Goal: Communication & Community: Answer question/provide support

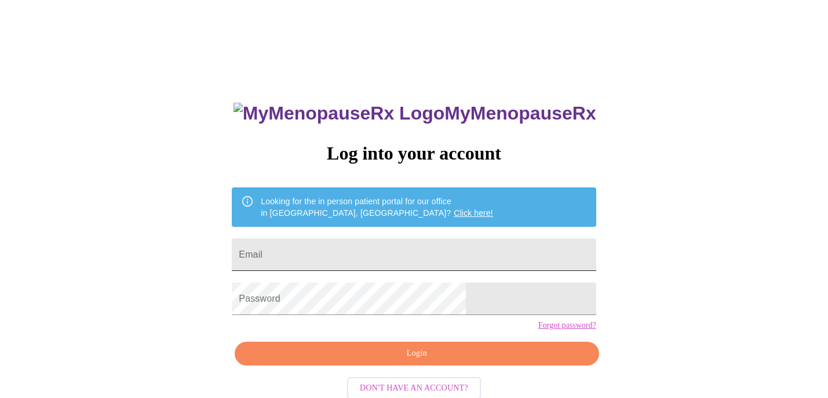
click at [352, 263] on input "Email" at bounding box center [414, 254] width 364 height 32
type input "[EMAIL_ADDRESS][DOMAIN_NAME]"
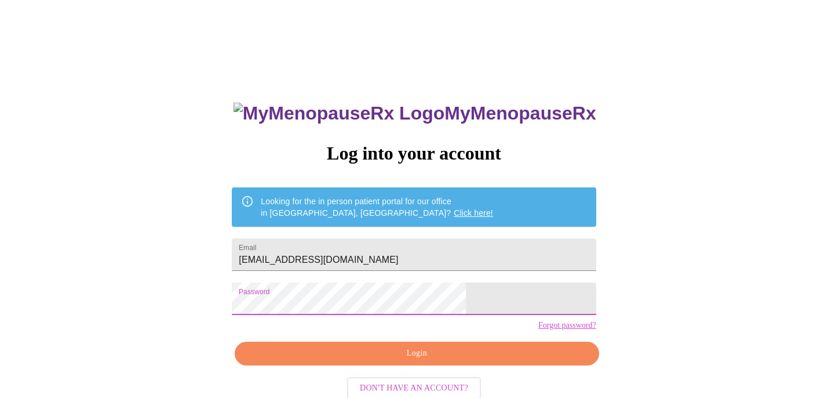
click at [374, 360] on span "Login" at bounding box center [416, 353] width 337 height 14
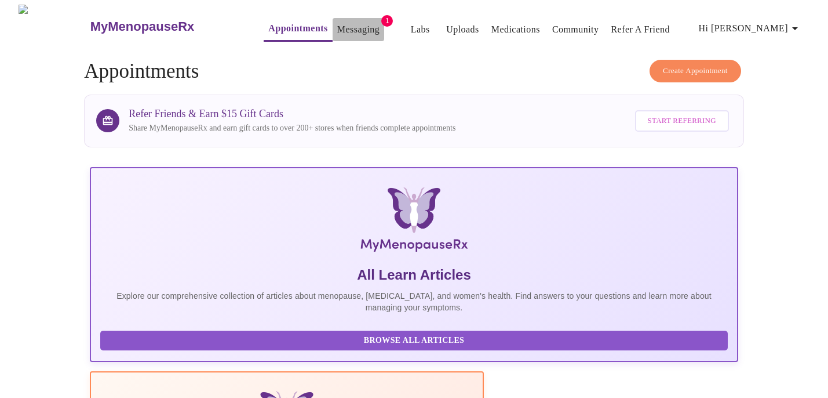
click at [333, 18] on button "Messaging" at bounding box center [359, 29] width 52 height 23
click at [337, 31] on link "Messaging" at bounding box center [358, 29] width 42 height 16
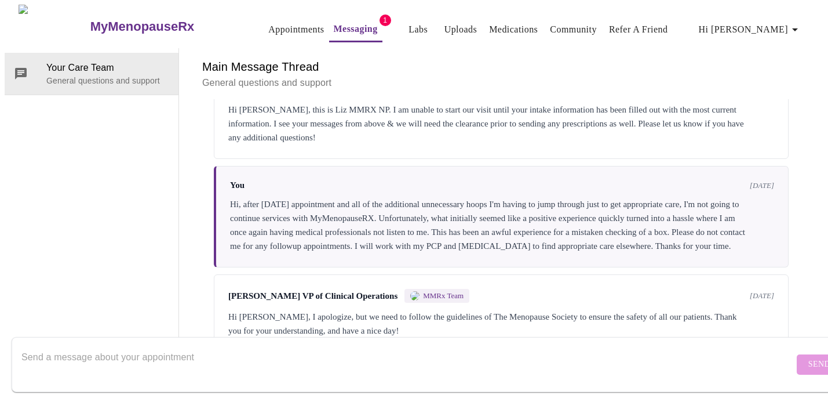
scroll to position [1523, 0]
click at [434, 359] on textarea "Send a message about your appointment" at bounding box center [407, 363] width 772 height 37
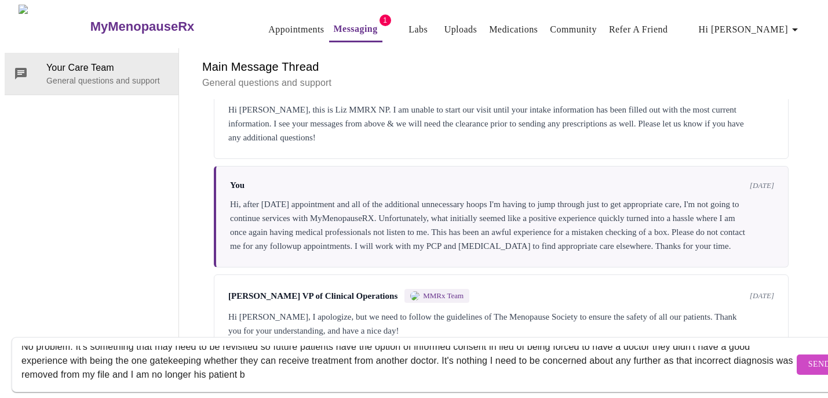
scroll to position [14, 0]
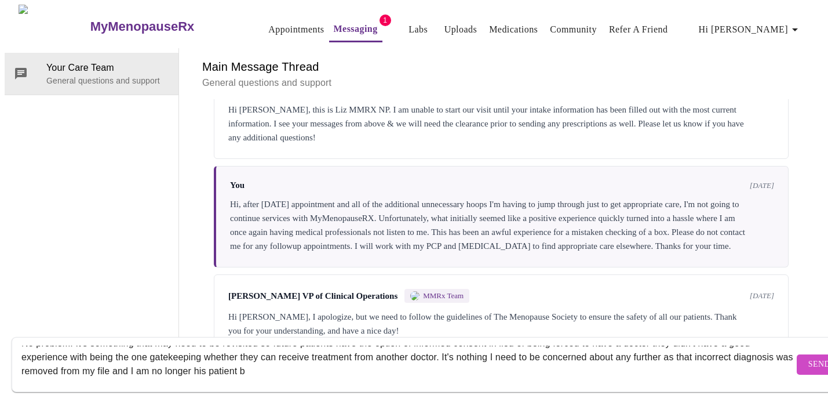
drag, startPoint x: 440, startPoint y: 349, endPoint x: 443, endPoint y: 364, distance: 14.8
click at [443, 364] on textarea "No problem. It's something that may need to be revisited so future patients hav…" at bounding box center [407, 363] width 772 height 37
drag, startPoint x: 701, startPoint y: 351, endPoint x: 703, endPoint y: 367, distance: 16.5
click at [703, 367] on textarea "No problem. It's something that may need to be revisited so future patients hav…" at bounding box center [407, 363] width 772 height 37
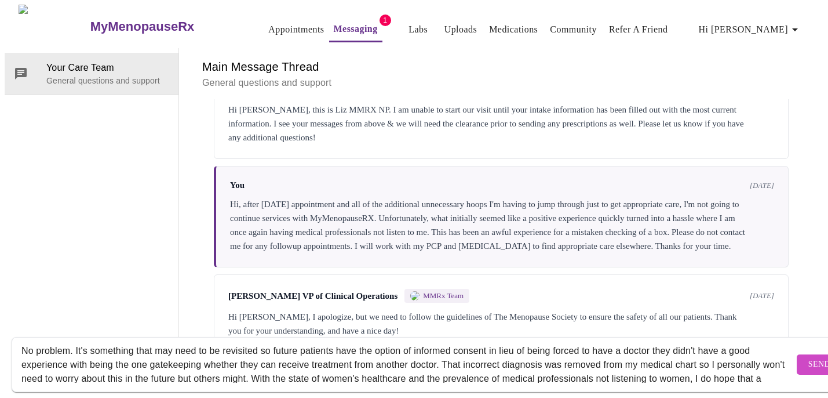
scroll to position [0, 0]
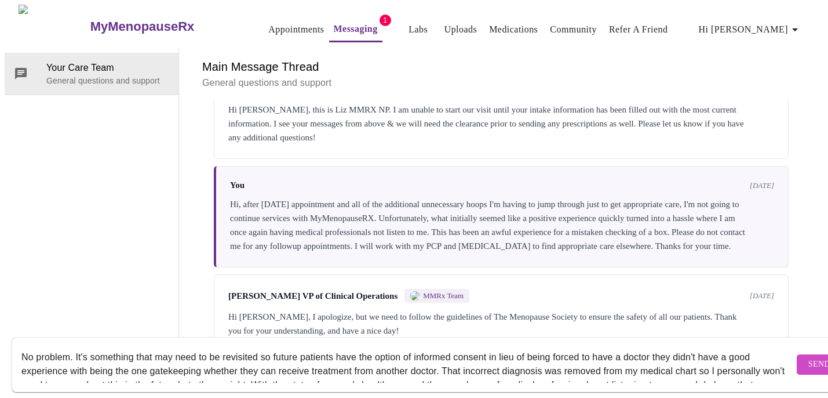
drag, startPoint x: 74, startPoint y: 344, endPoint x: 22, endPoint y: 339, distance: 51.8
click at [22, 345] on textarea "No problem. It's something that may need to be revisited so future patients hav…" at bounding box center [407, 363] width 772 height 37
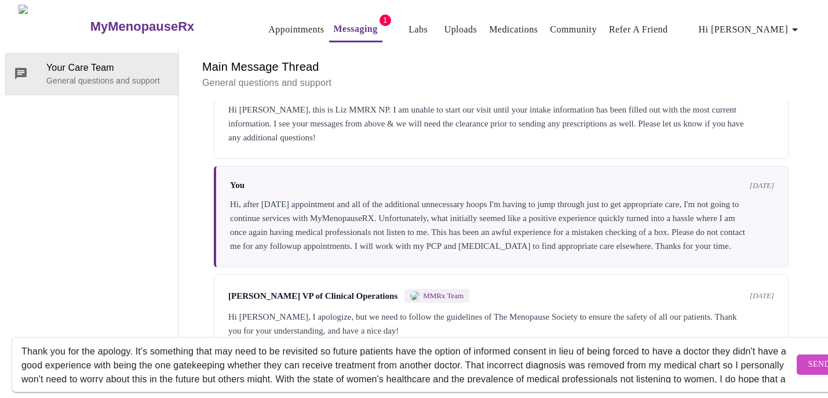
scroll to position [4, 0]
type textarea "Thank you for the apology. It's something that may need to be revisited so futu…"
click at [797, 360] on button "Send" at bounding box center [819, 364] width 45 height 20
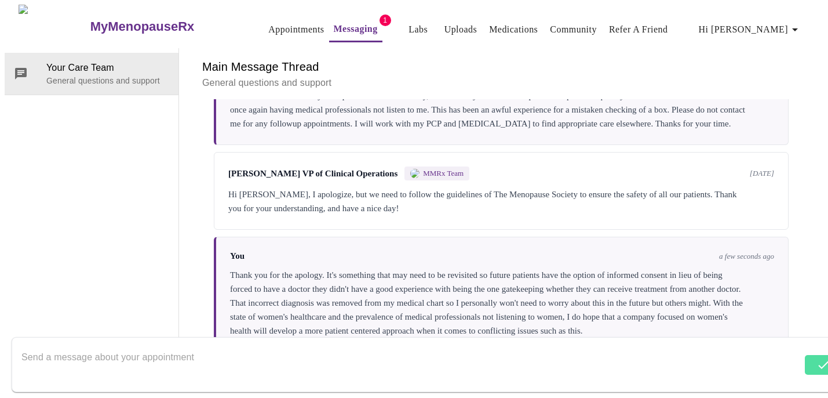
scroll to position [0, 0]
